Goal: Task Accomplishment & Management: Use online tool/utility

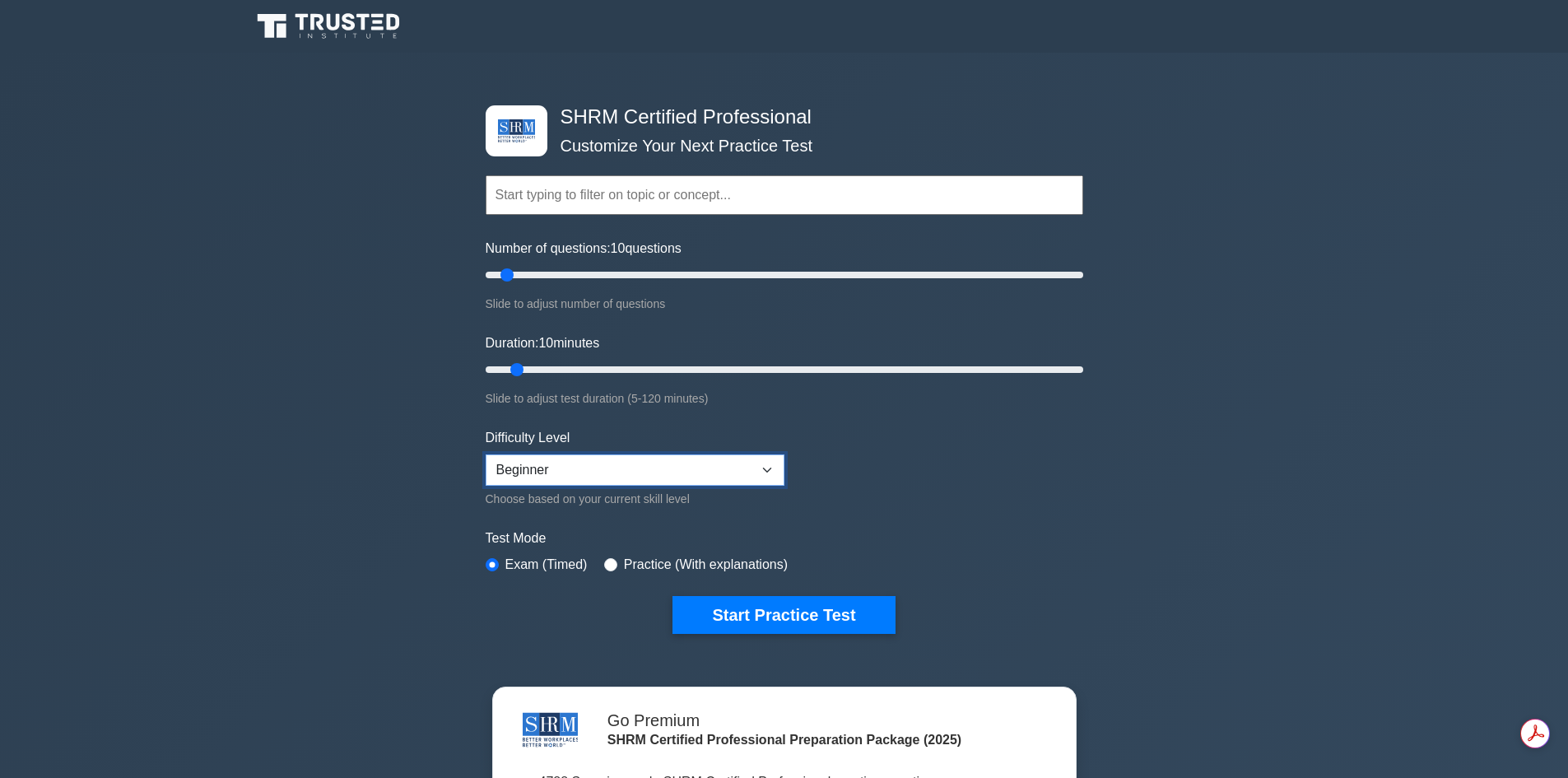
click at [564, 454] on select "Beginner Intermediate Expert" at bounding box center [635, 469] width 299 height 31
select select "intermediate"
click at [486, 454] on select "Beginner Intermediate Expert" at bounding box center [635, 469] width 299 height 31
click at [789, 597] on button "Start Practice Test" at bounding box center [783, 615] width 223 height 38
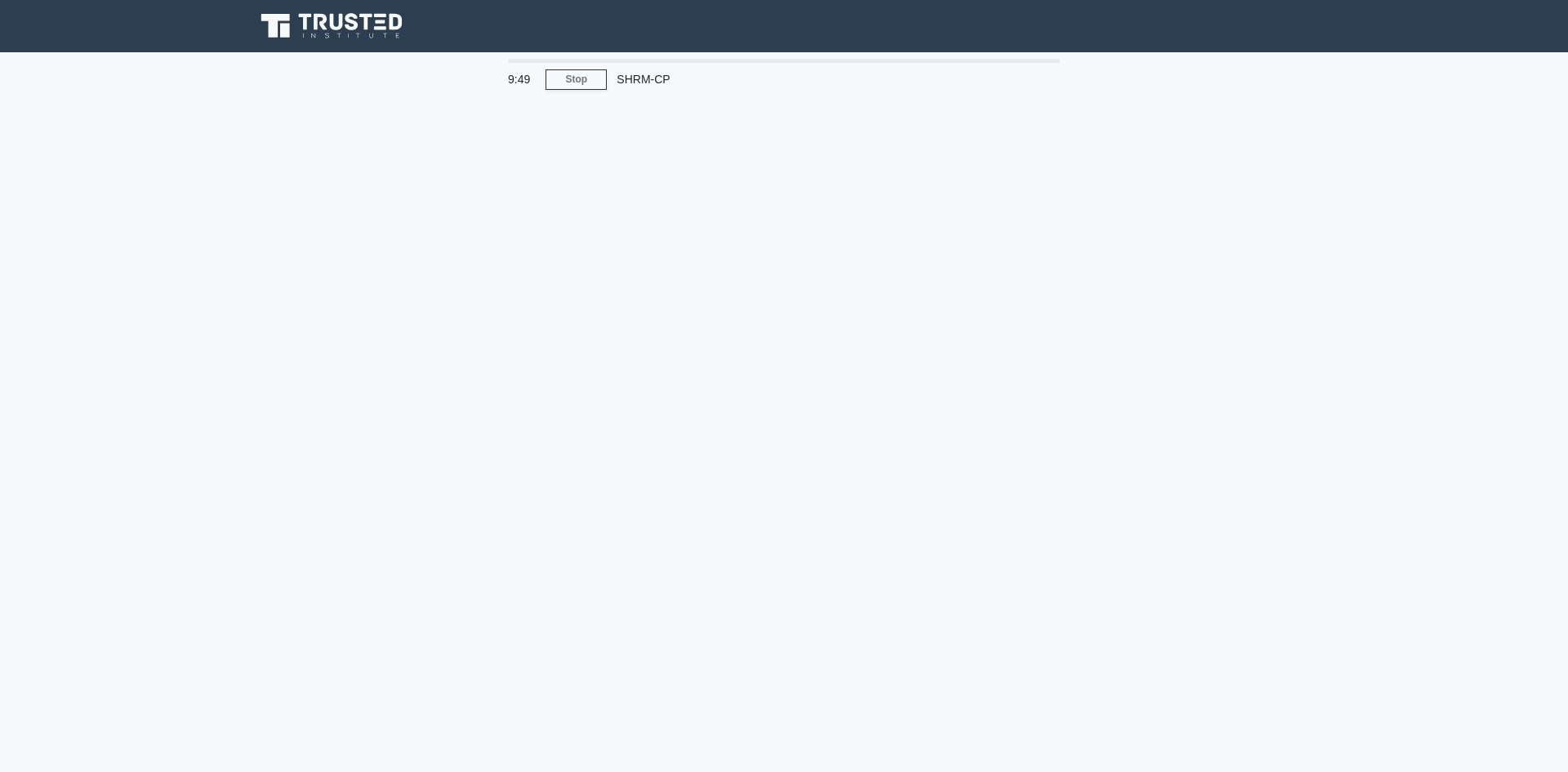
click at [798, 381] on main "9:49 Stop SHRM-CP" at bounding box center [784, 467] width 1568 height 830
